Goal: Navigation & Orientation: Find specific page/section

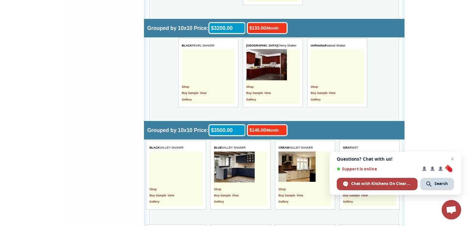
scroll to position [1149, 0]
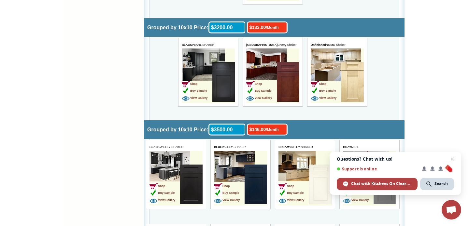
click at [335, 73] on td "Shop Buy Sample View Gallery" at bounding box center [325, 82] width 31 height 41
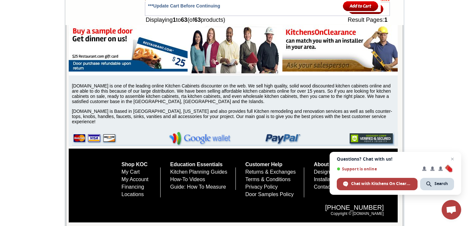
scroll to position [1776, 0]
click at [454, 158] on span "Open chat" at bounding box center [452, 159] width 8 height 8
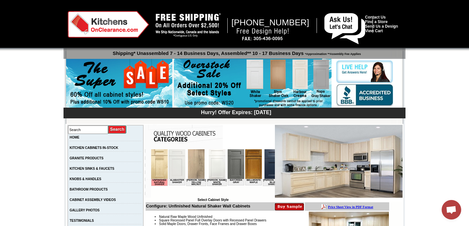
scroll to position [0, 0]
click at [160, 159] on img at bounding box center [159, 164] width 17 height 30
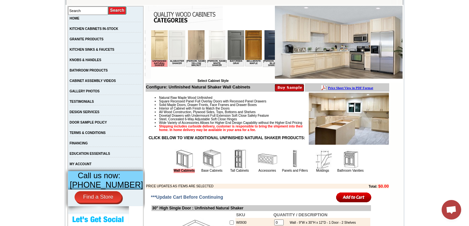
scroll to position [117, 0]
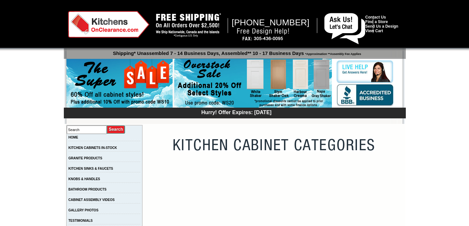
scroll to position [121, 0]
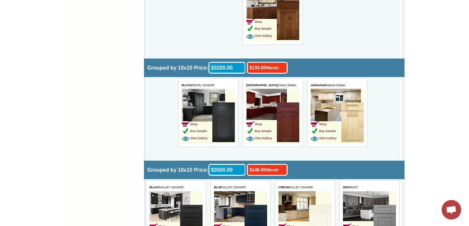
scroll to position [1109, 0]
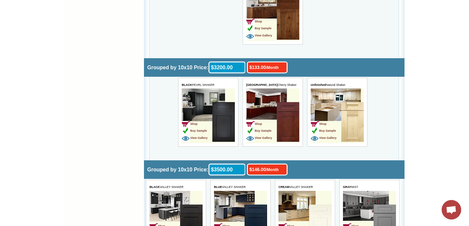
click at [343, 116] on img at bounding box center [352, 122] width 22 height 40
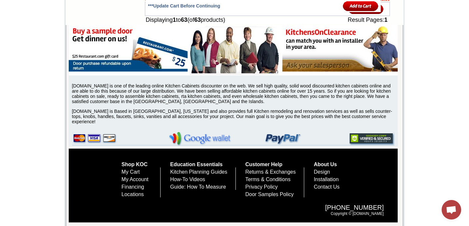
scroll to position [1776, 0]
click at [135, 194] on link "Locations" at bounding box center [132, 195] width 22 height 6
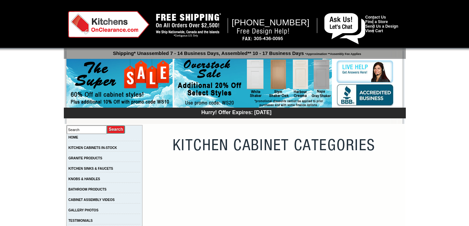
scroll to position [608, 0]
